Goal: Find specific page/section: Find specific page/section

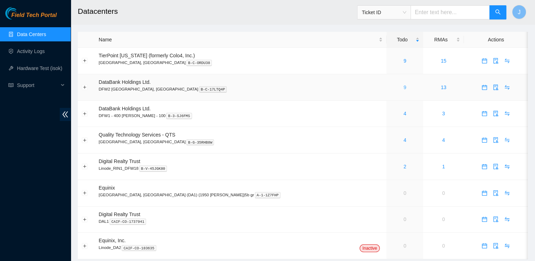
click at [404, 87] on link "9" at bounding box center [405, 88] width 3 height 6
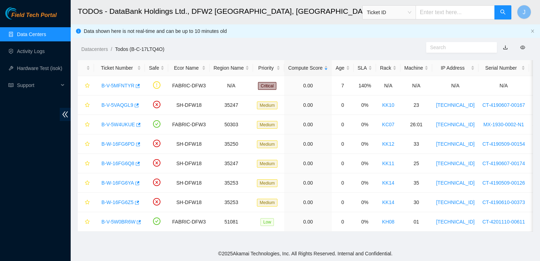
click at [38, 37] on link "Data Centers" at bounding box center [31, 34] width 29 height 6
